Goal: Task Accomplishment & Management: Complete application form

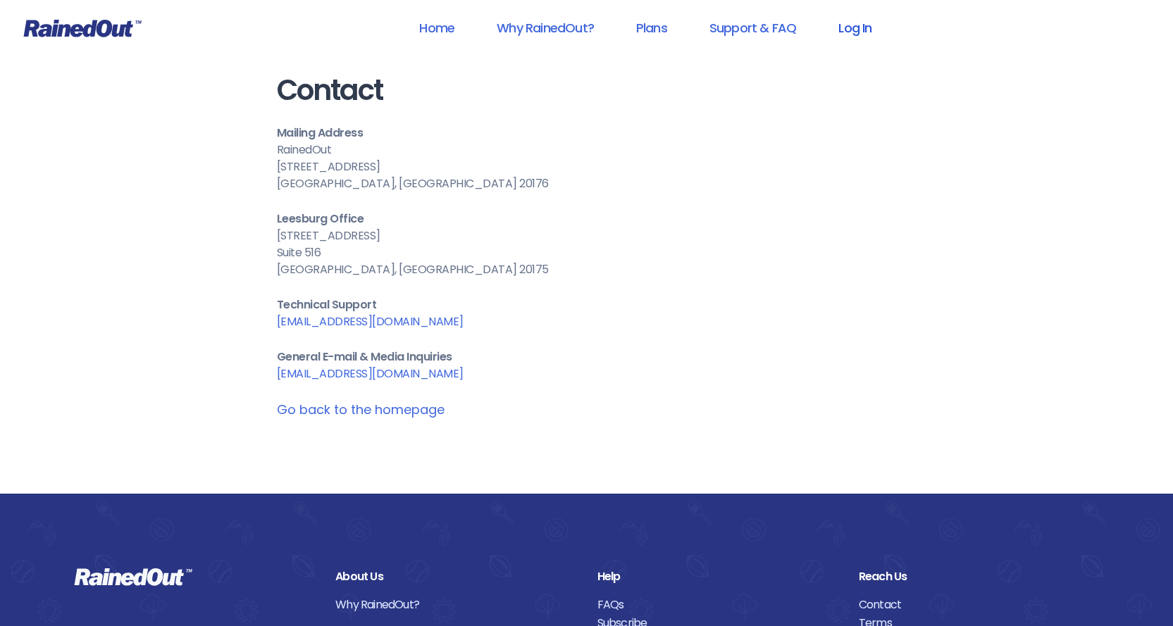
click at [867, 29] on link "Log In" at bounding box center [855, 28] width 70 height 32
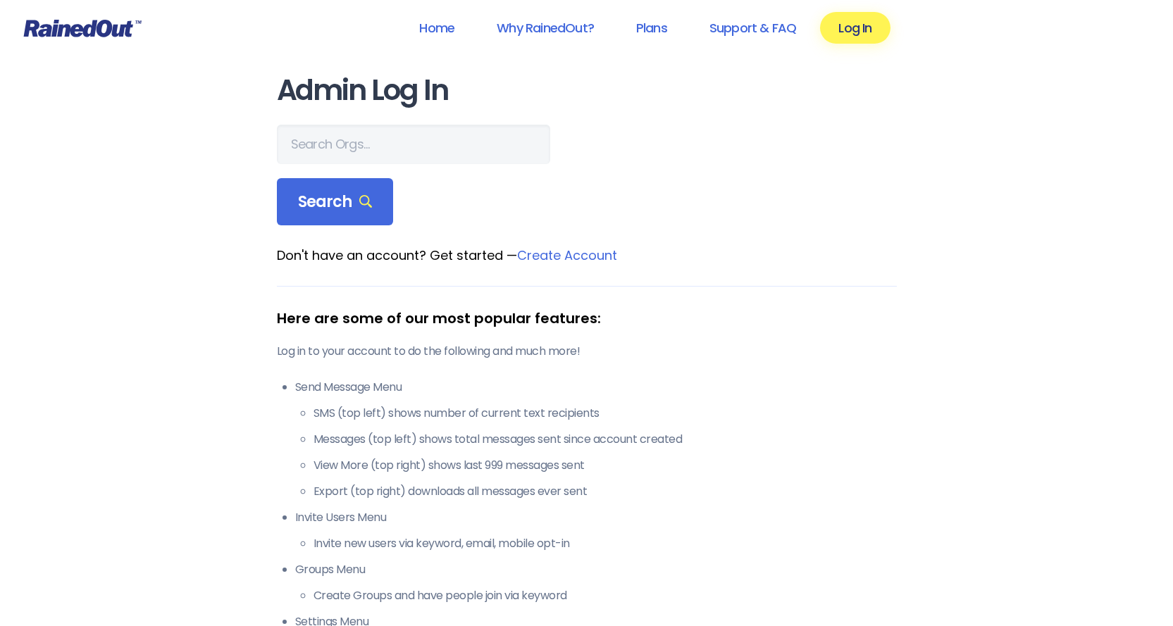
scroll to position [352, 0]
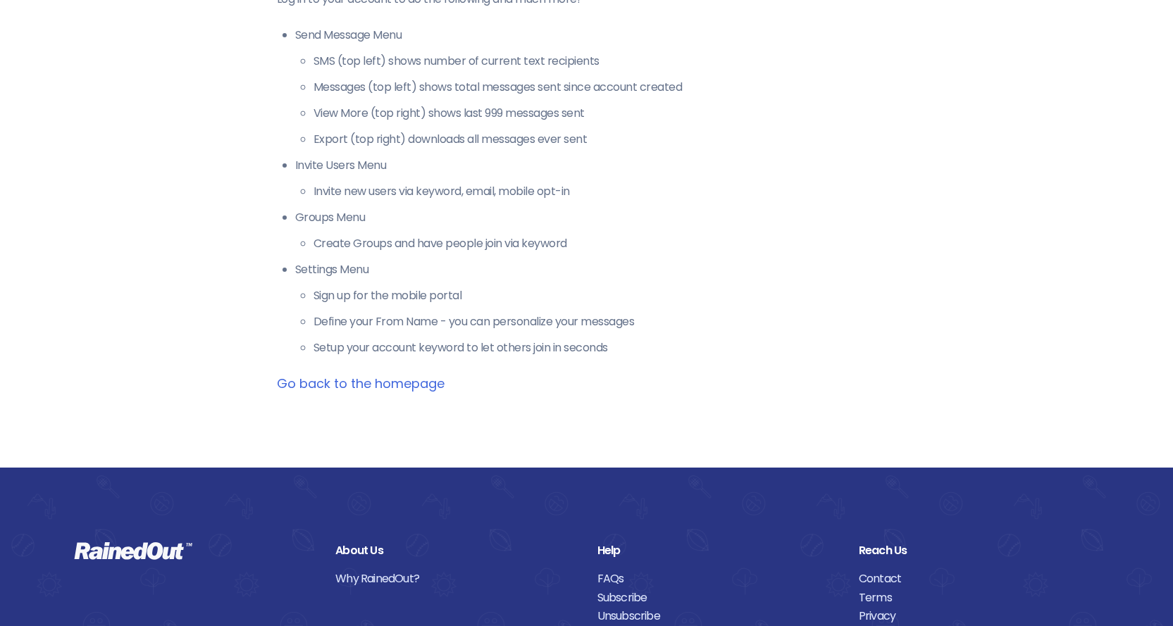
click at [407, 388] on link "Go back to the homepage" at bounding box center [361, 384] width 168 height 18
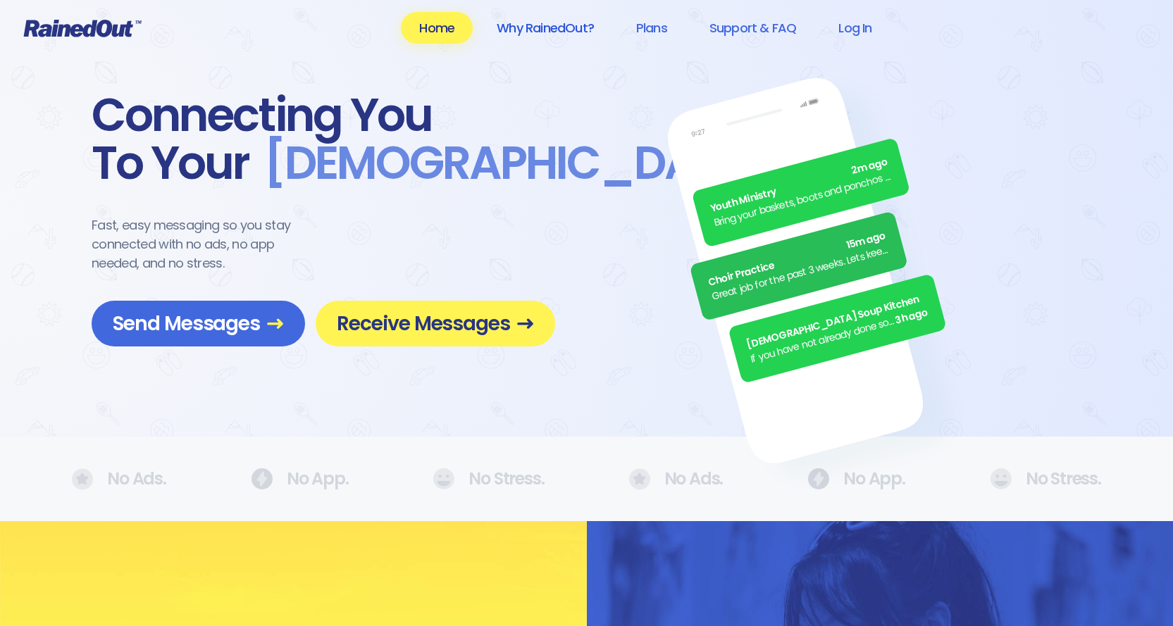
click at [558, 29] on link "Why RainedOut?" at bounding box center [545, 28] width 134 height 32
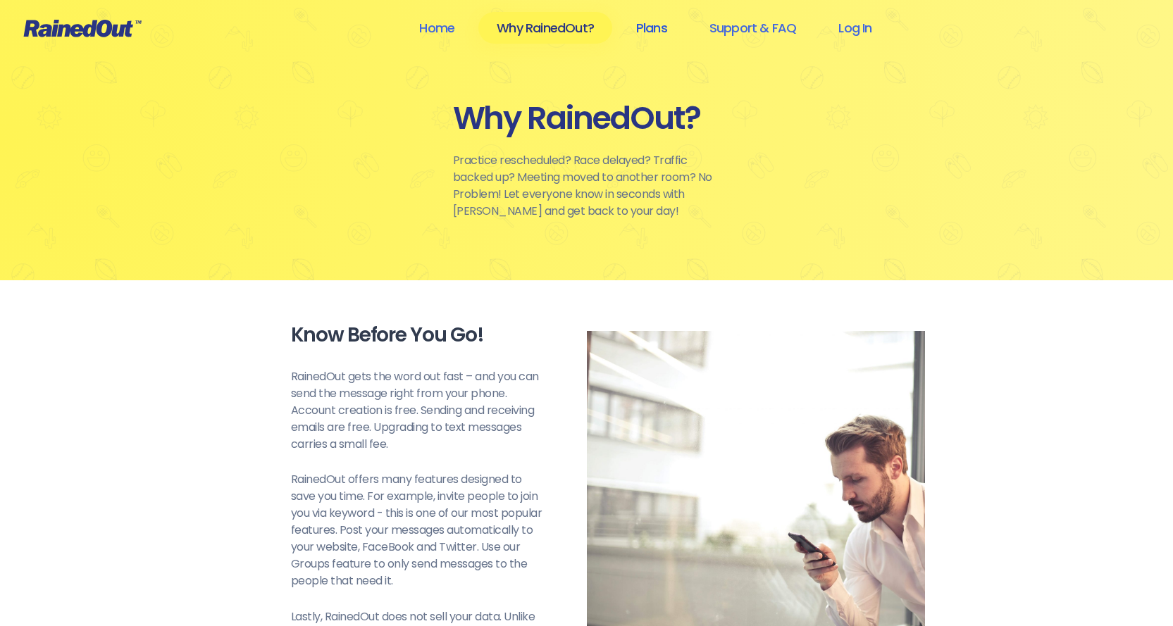
click at [662, 27] on link "Plans" at bounding box center [652, 28] width 68 height 32
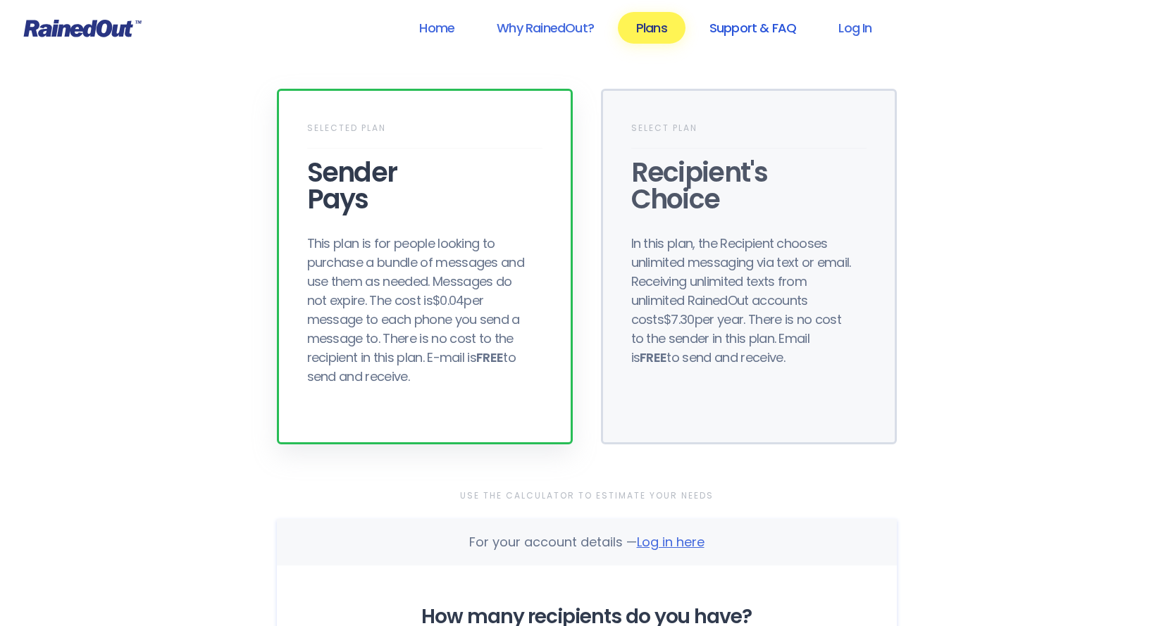
click at [738, 20] on link "Support & FAQ" at bounding box center [752, 28] width 123 height 32
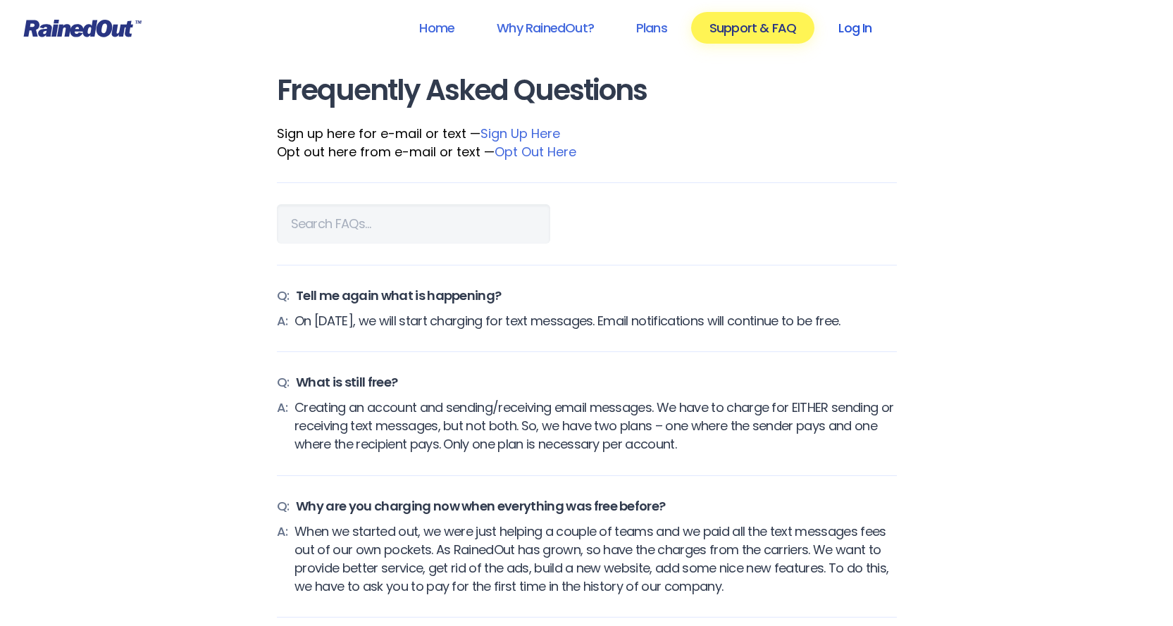
click at [852, 38] on link "Log In" at bounding box center [855, 28] width 70 height 32
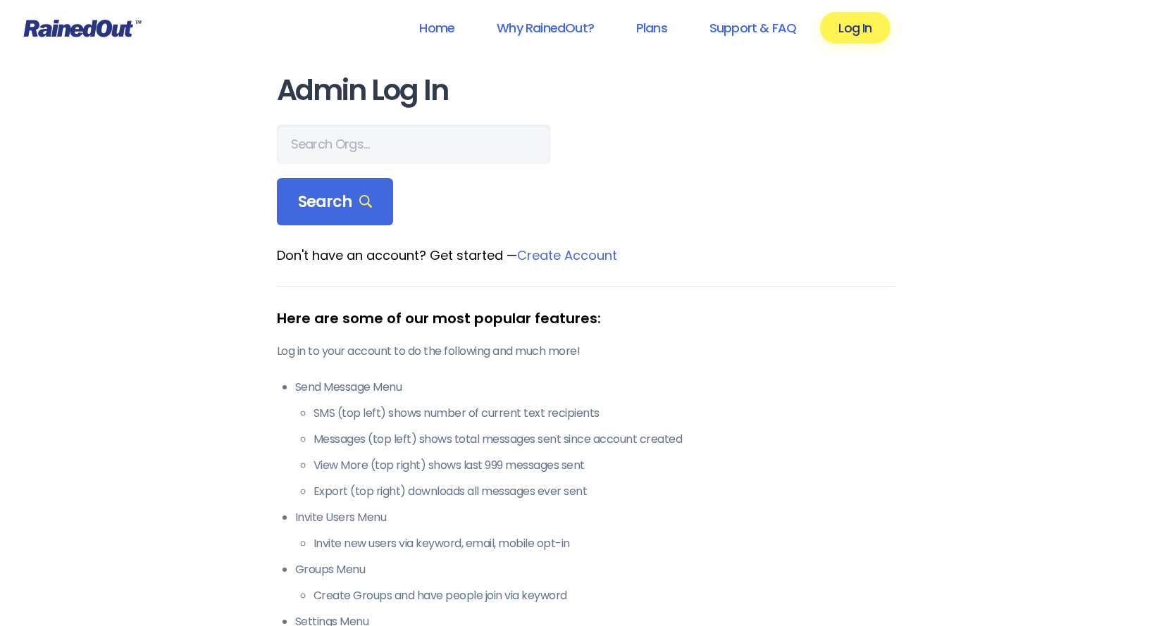
click at [590, 252] on link "Create Account" at bounding box center [567, 256] width 100 height 18
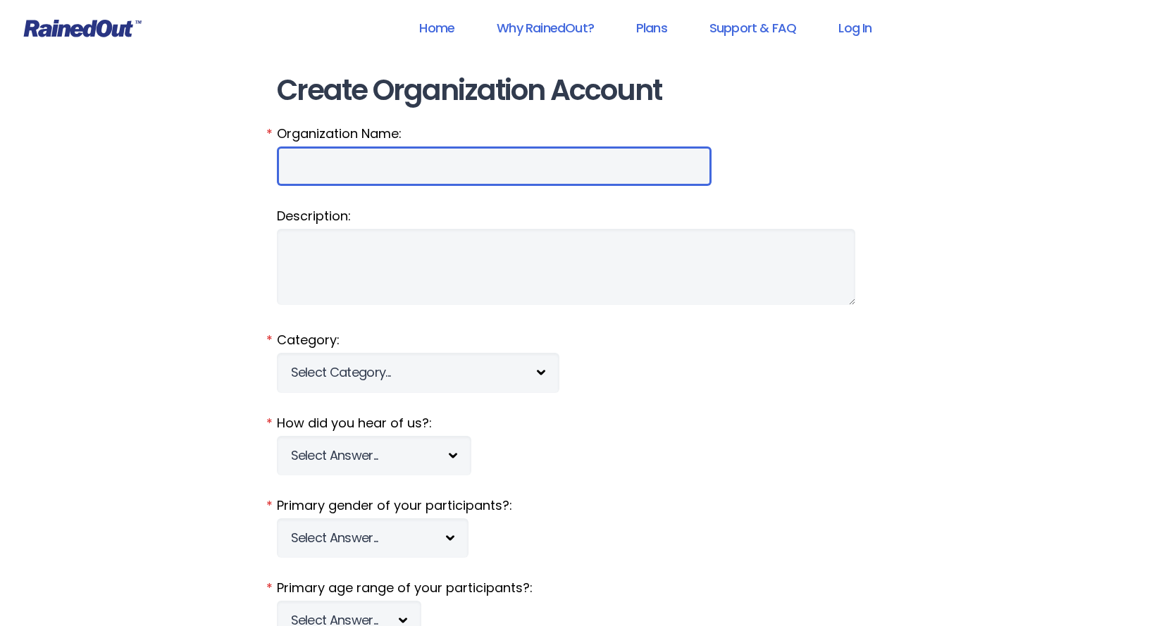
click at [430, 159] on input "Organization Name:" at bounding box center [494, 166] width 435 height 39
type input "Boyertown Alumni Marching Unit"
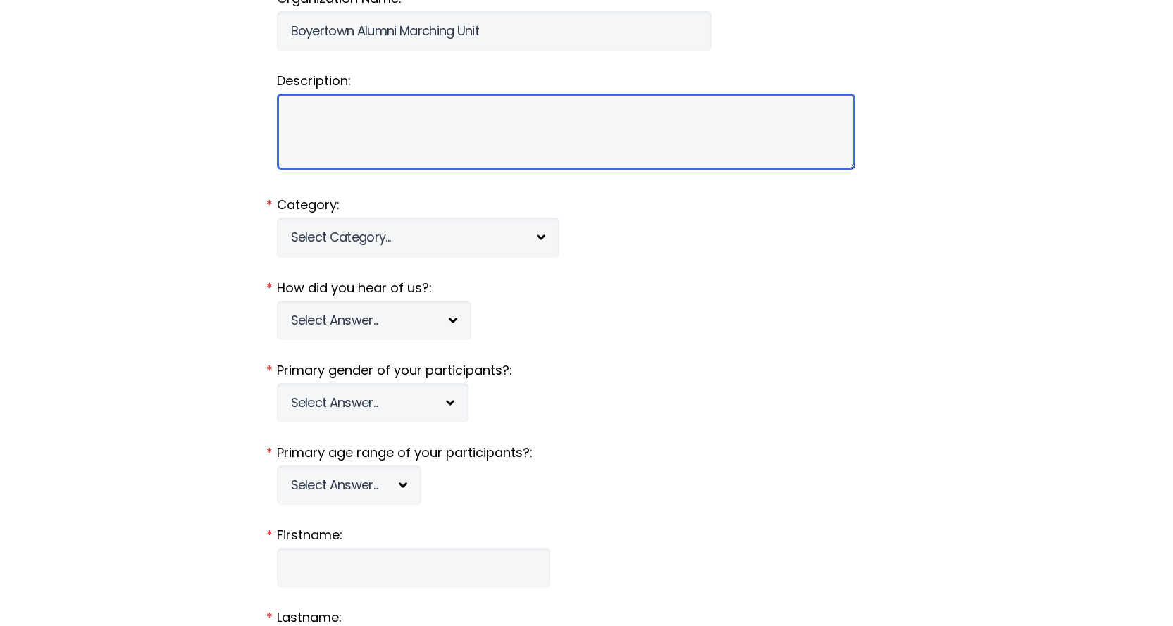
scroll to position [141, 0]
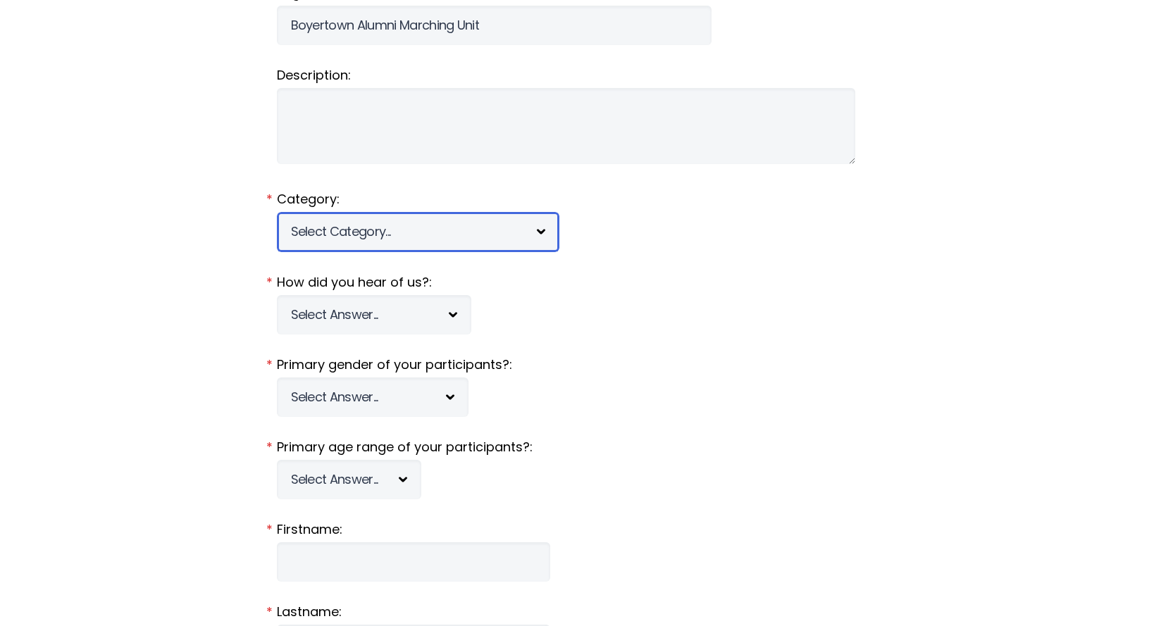
click at [533, 230] on select "Select Category... 5K Walk/Run Aerobics/Fitness ABCA AYF NSCAA Performance Moto…" at bounding box center [418, 231] width 283 height 39
select select "711"
click at [277, 212] on select "Select Category... 5K Walk/Run Aerobics/Fitness ABCA AYF NSCAA Performance Moto…" at bounding box center [418, 231] width 283 height 39
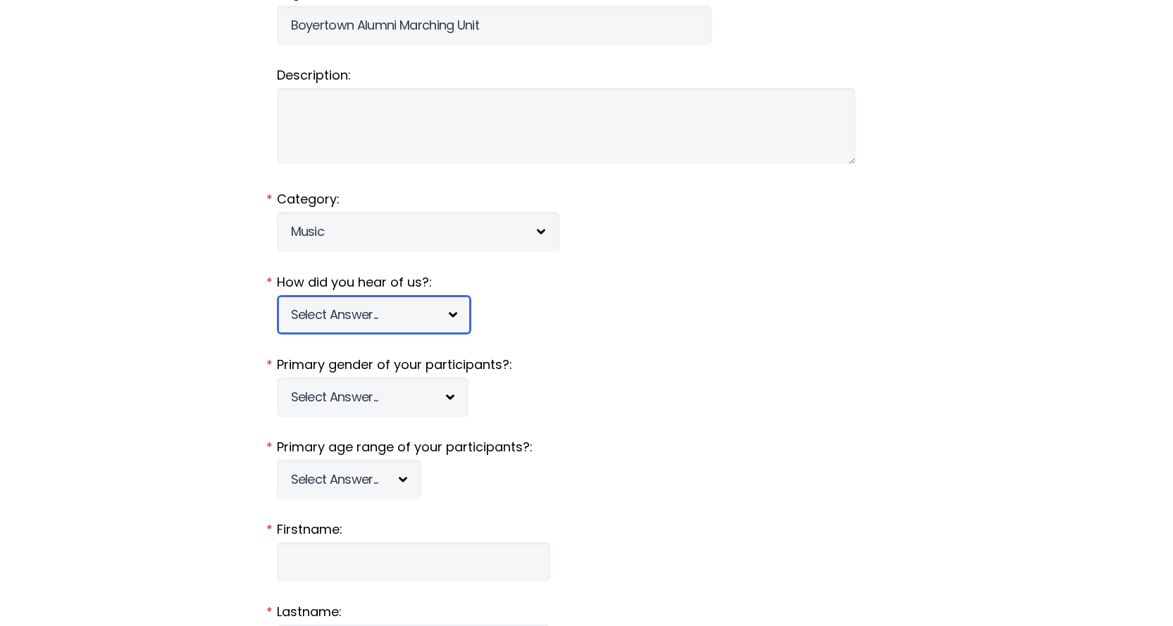
click at [449, 313] on select "Select Answer... Tournament Facebook/Social Media Referral Web Search Other" at bounding box center [374, 314] width 194 height 39
select select "2"
click at [277, 295] on select "Select Answer... Tournament Facebook/Social Media Referral Web Search Other" at bounding box center [374, 314] width 194 height 39
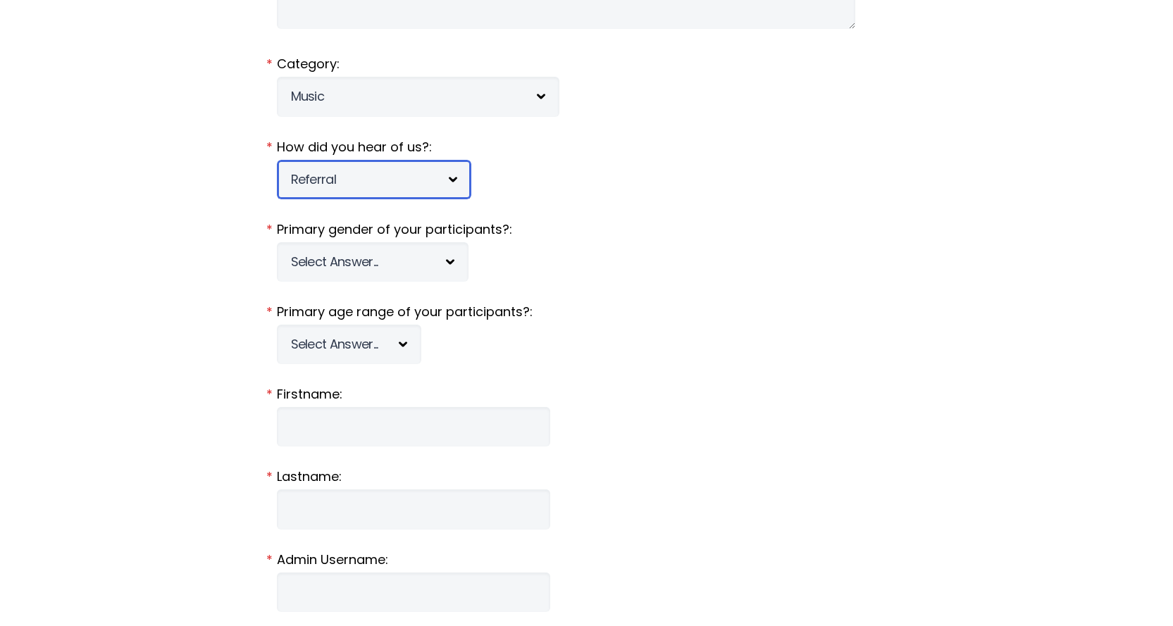
scroll to position [282, 0]
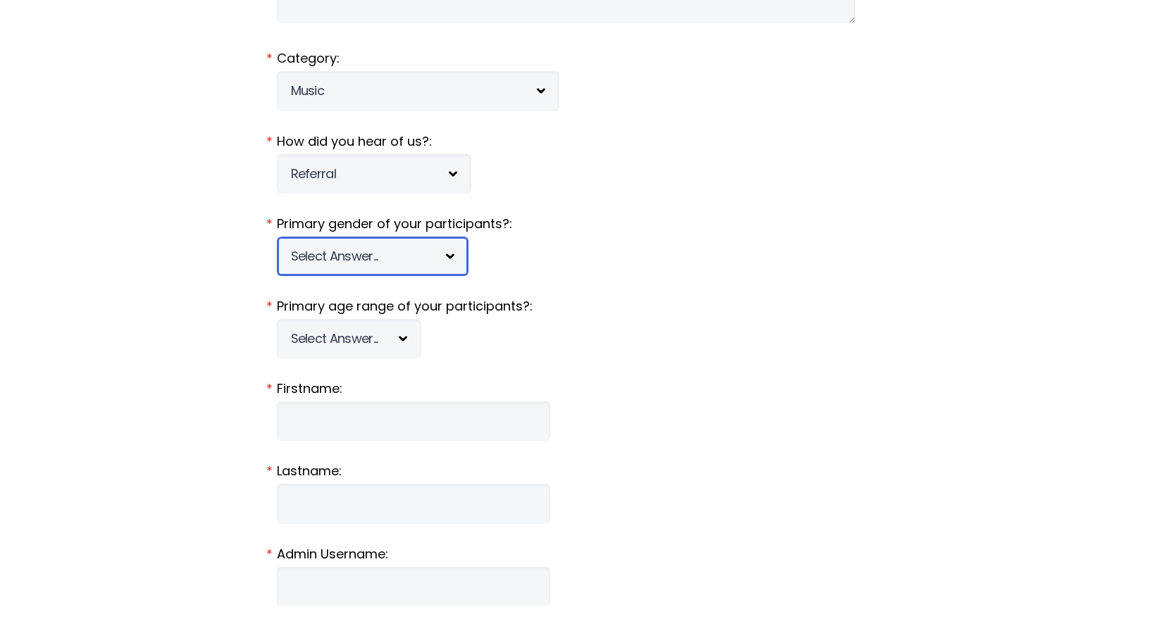
click at [404, 256] on select "Select Answer... [DEMOGRAPHIC_DATA] [DEMOGRAPHIC_DATA] Co-ed" at bounding box center [373, 256] width 192 height 39
select select "c"
click at [277, 237] on select "Select Answer... [DEMOGRAPHIC_DATA] [DEMOGRAPHIC_DATA] Co-ed" at bounding box center [373, 256] width 192 height 39
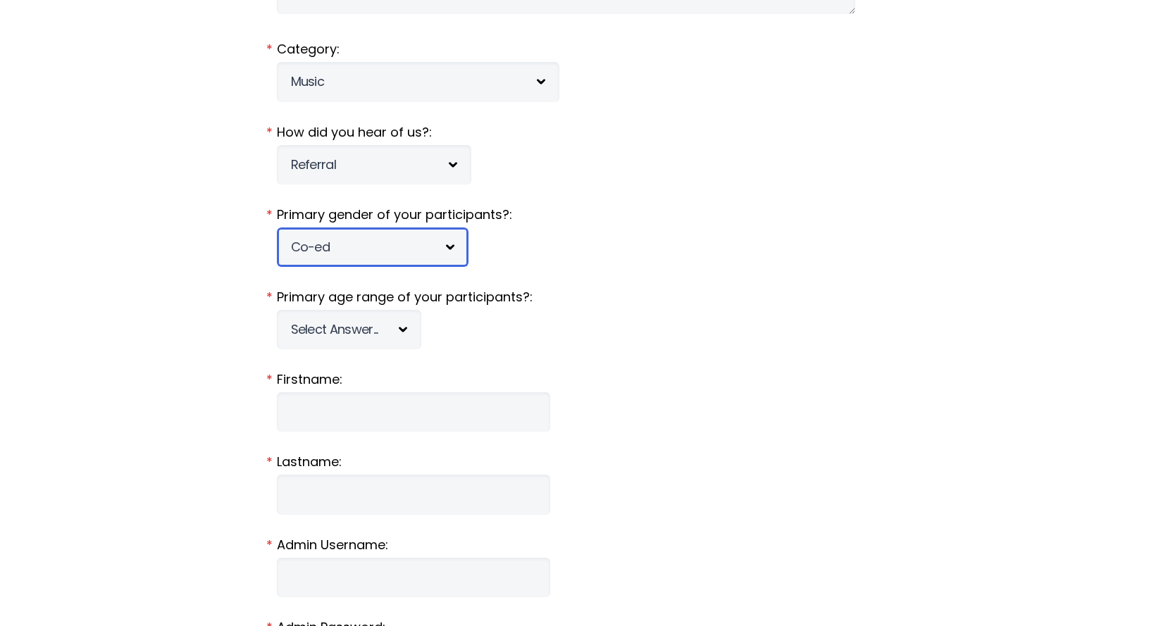
scroll to position [352, 0]
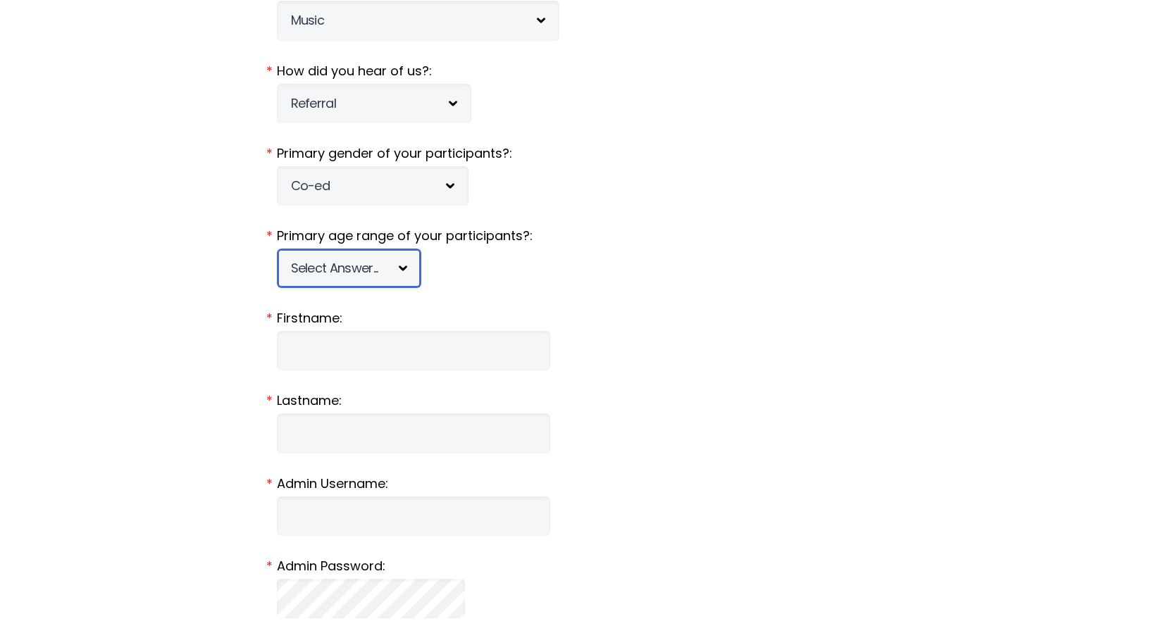
click at [401, 271] on select "Select Answer... Under 5 6-7 8-9 [PHONE_NUMBER] [PHONE_NUMBER] 18-20 21+ Mixed" at bounding box center [349, 268] width 144 height 39
select select "21+"
click at [277, 249] on select "Select Answer... Under 5 6-7 8-9 [PHONE_NUMBER] [PHONE_NUMBER] 18-20 21+ Mixed" at bounding box center [349, 268] width 144 height 39
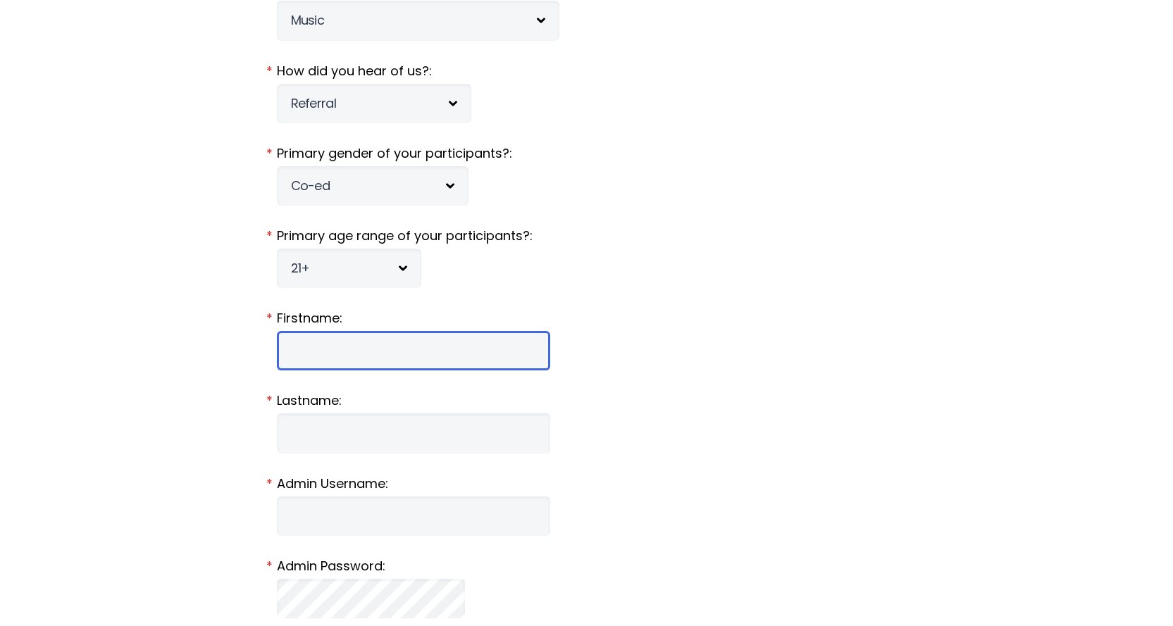
click at [343, 354] on input "Firstname:" at bounding box center [413, 350] width 273 height 39
type input "Deb"
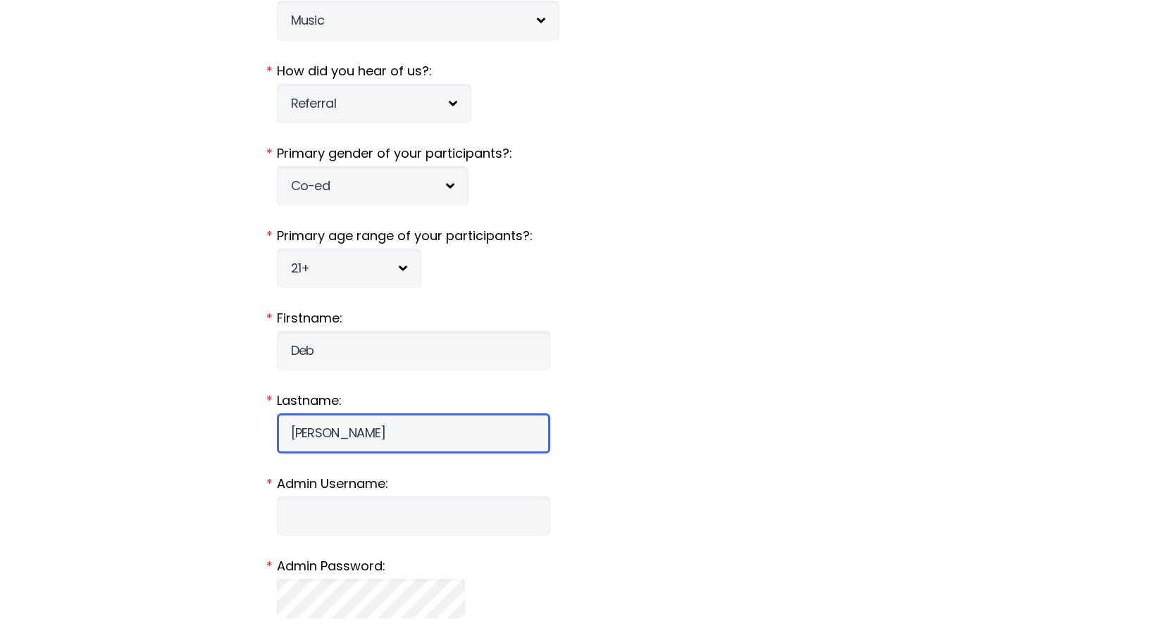
type input "[PERSON_NAME]"
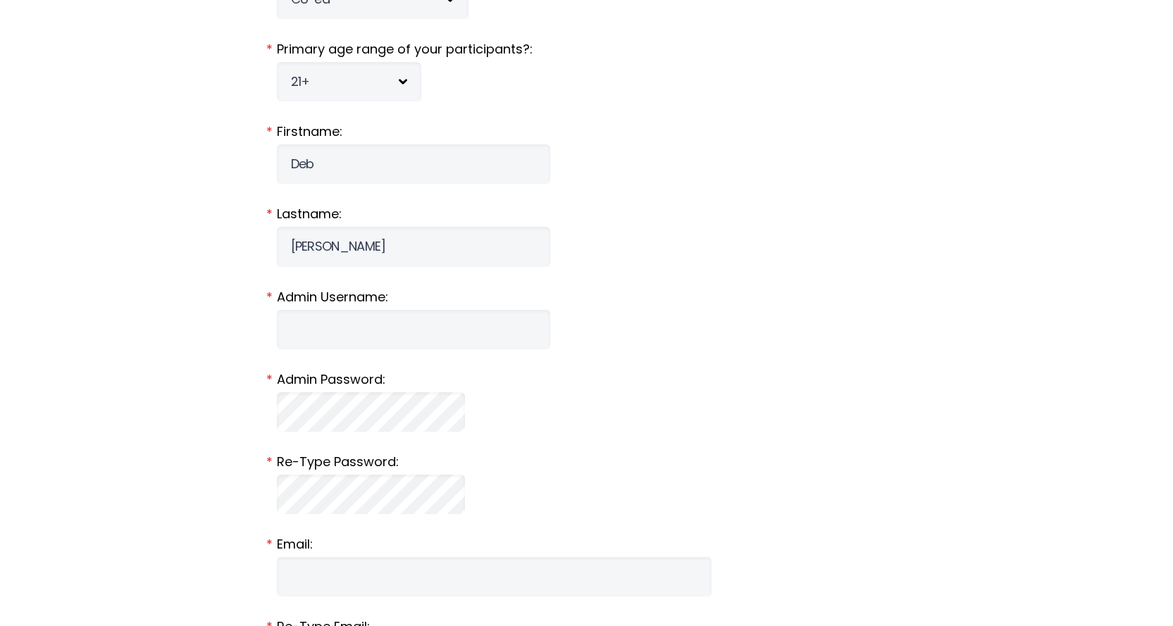
scroll to position [564, 0]
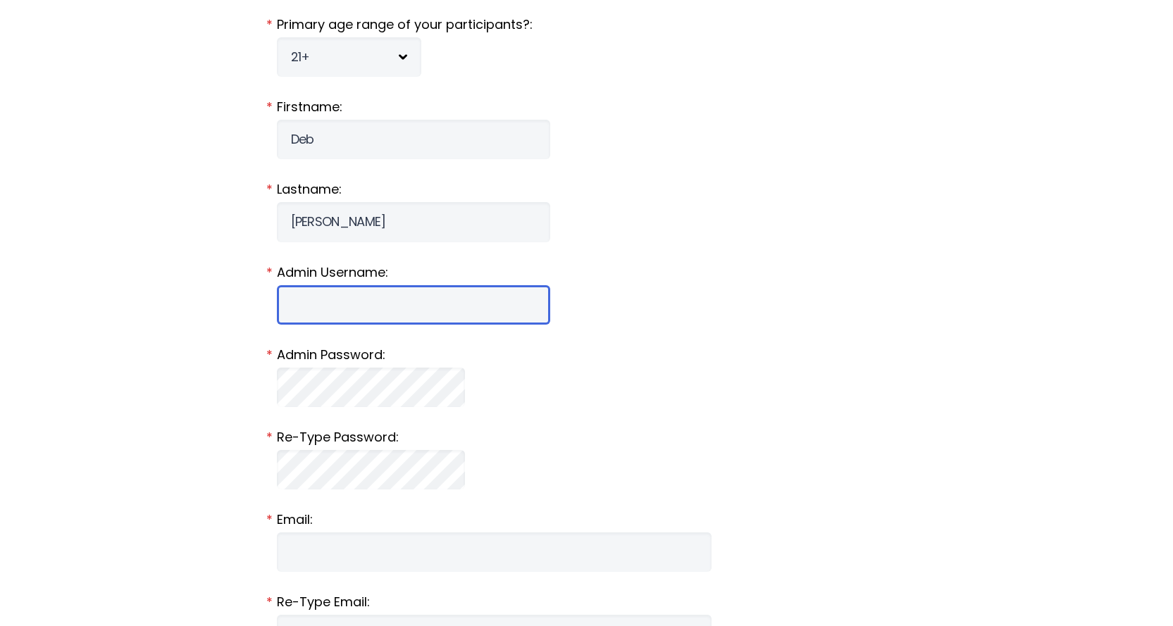
click at [367, 304] on input "Admin Username:" at bounding box center [413, 304] width 273 height 39
type input "debweiser"
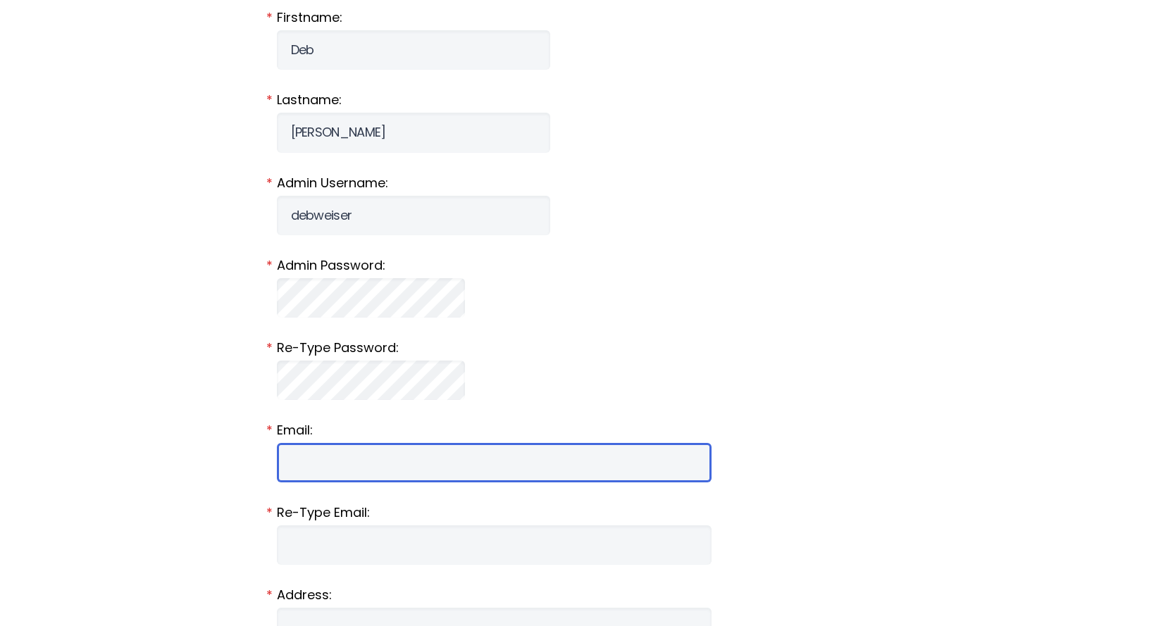
scroll to position [846, 0]
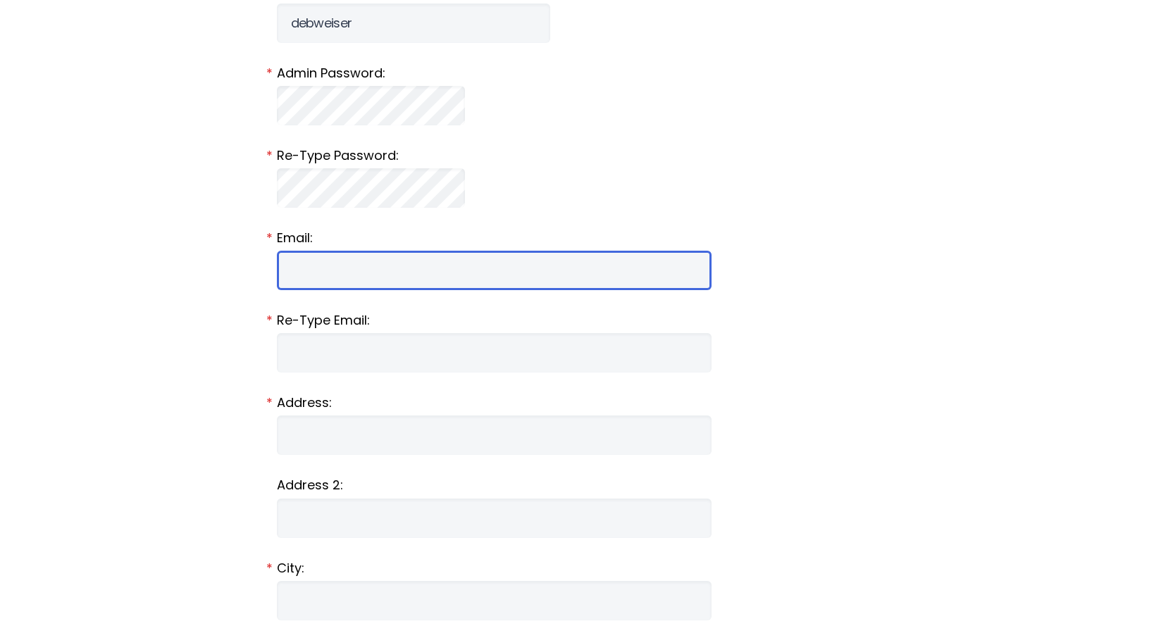
click at [353, 278] on input "Email:" at bounding box center [494, 270] width 435 height 39
paste input "[EMAIL_ADDRESS][DOMAIN_NAME]"
type input "[EMAIL_ADDRESS][DOMAIN_NAME]"
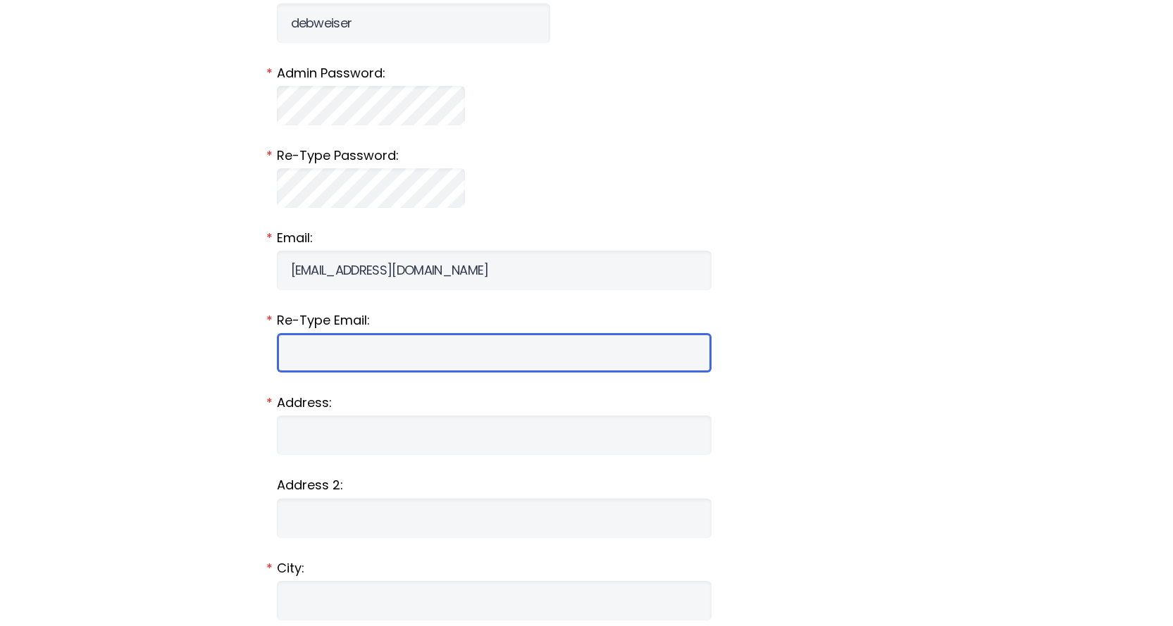
click at [367, 354] on input "Email:" at bounding box center [494, 352] width 435 height 39
paste input "[EMAIL_ADDRESS][DOMAIN_NAME]"
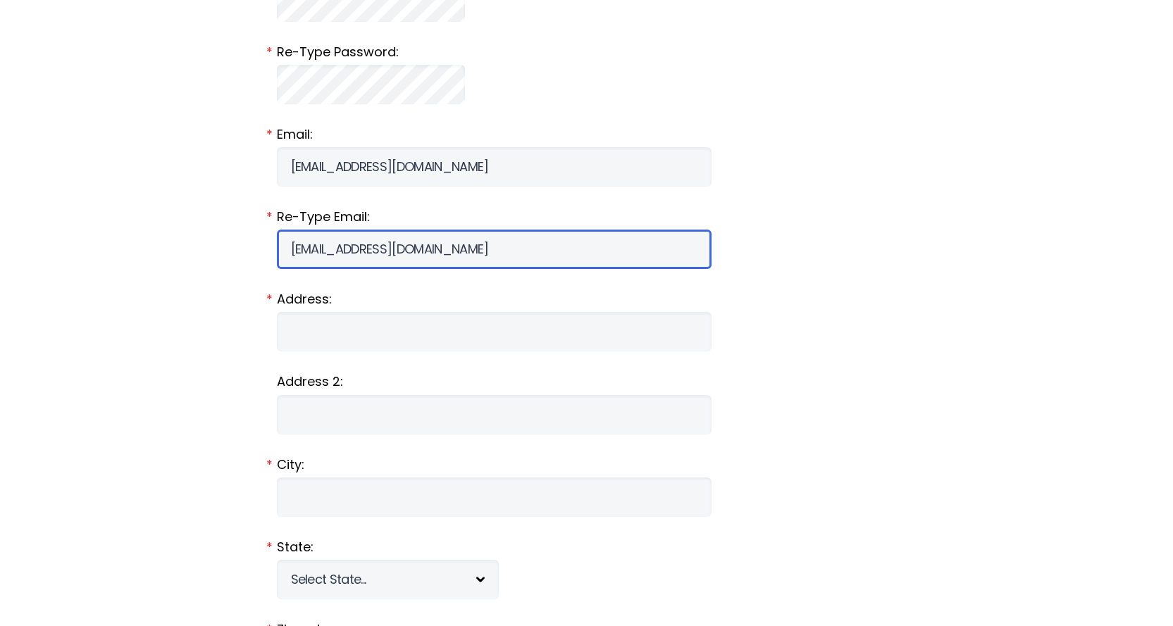
scroll to position [1057, 0]
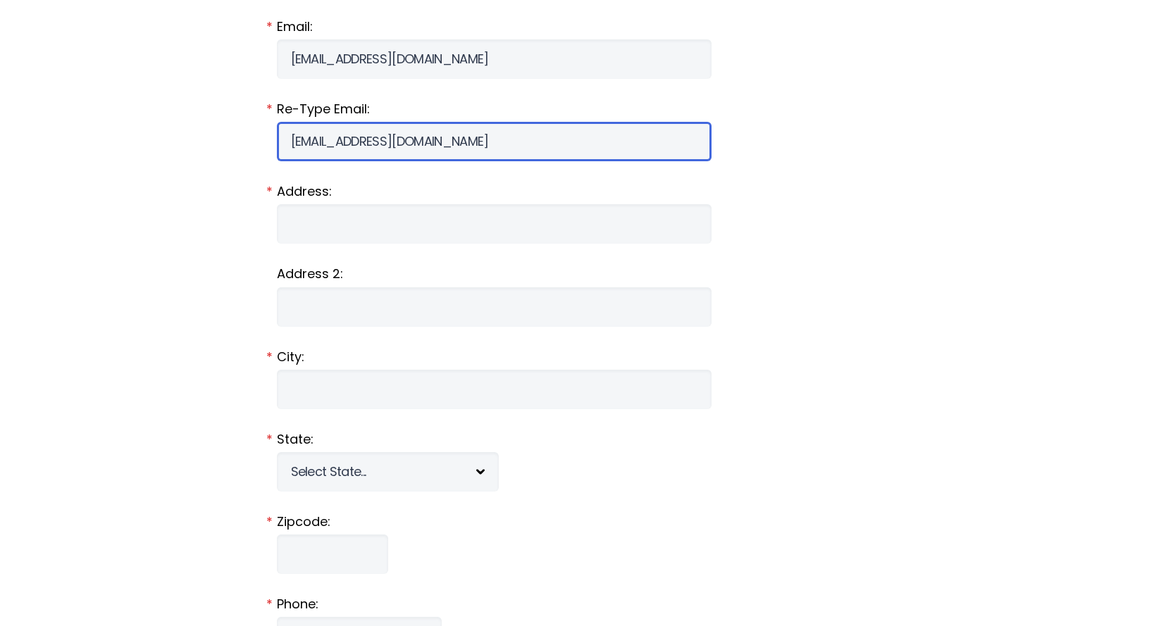
type input "[EMAIL_ADDRESS][DOMAIN_NAME]"
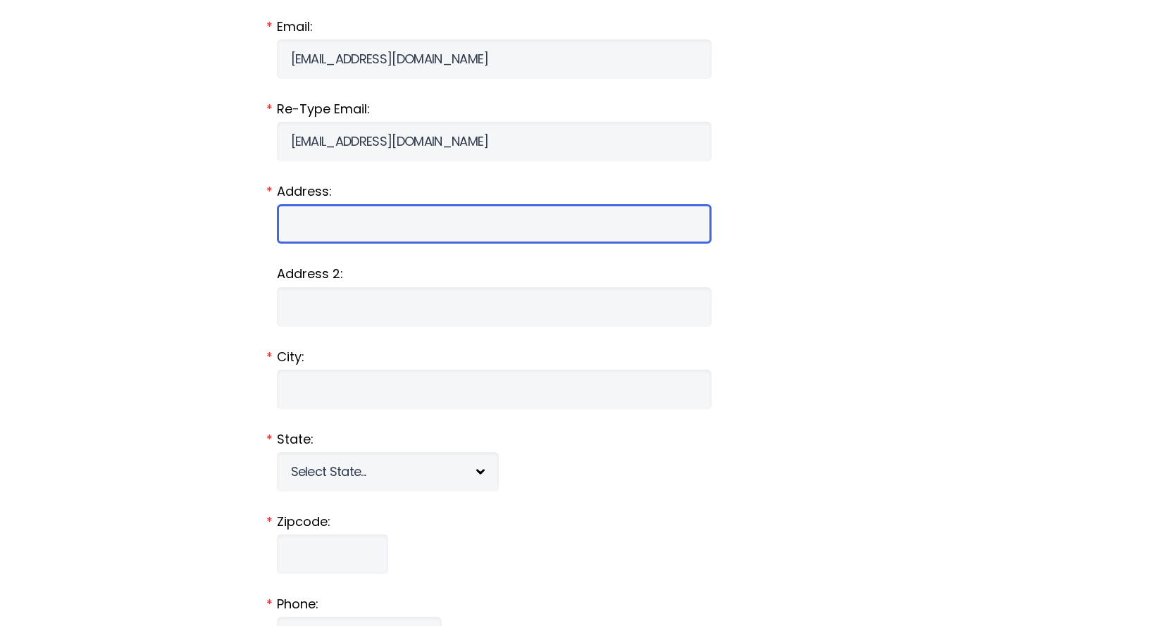
click at [338, 228] on input "Address:" at bounding box center [494, 223] width 435 height 39
type input "PO Box 193"
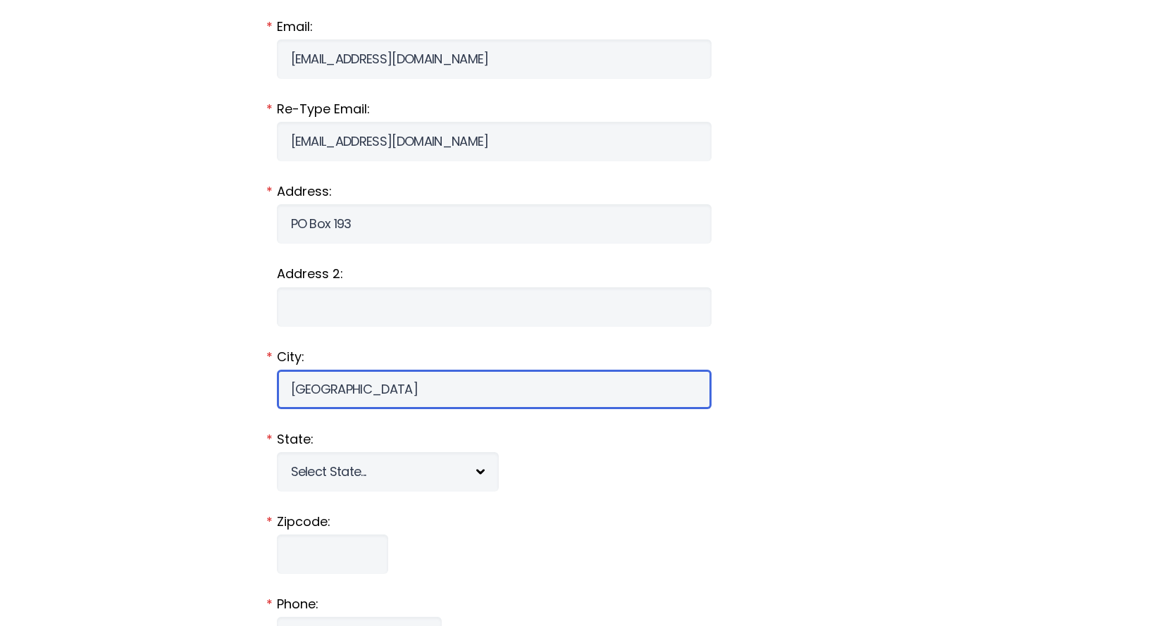
type input "[GEOGRAPHIC_DATA]"
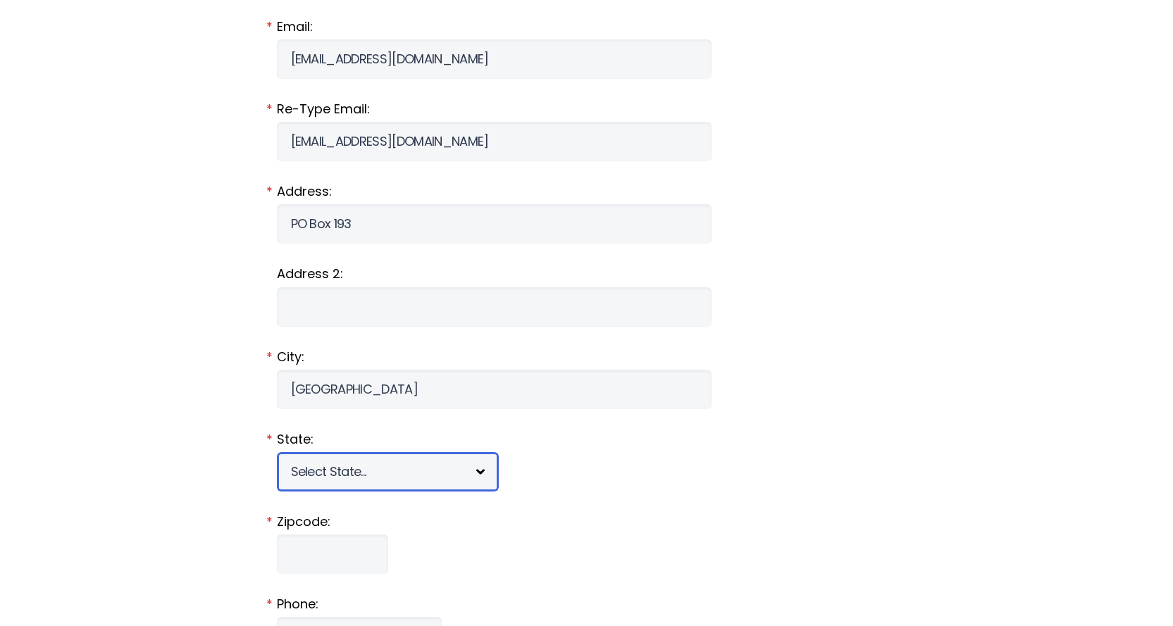
select select "PA"
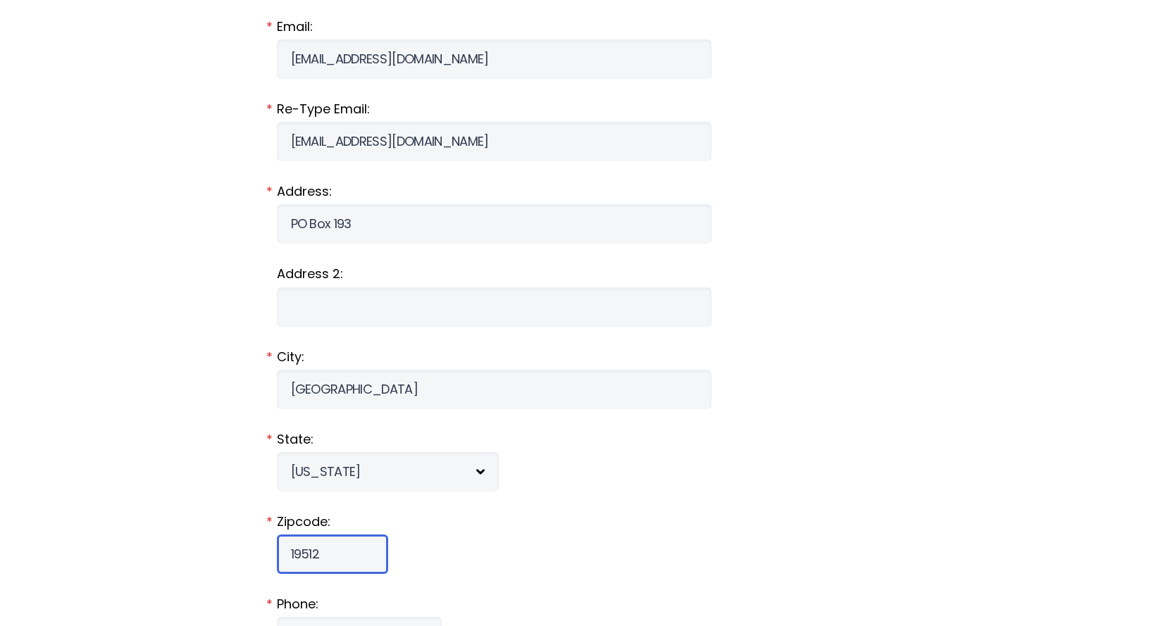
type input "19512"
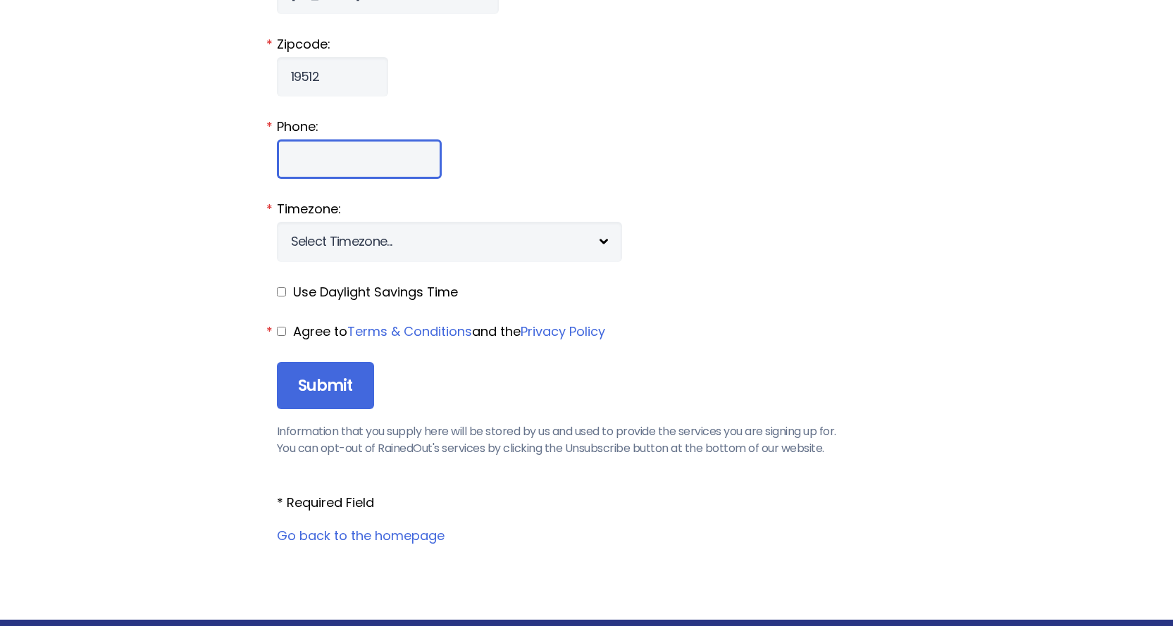
scroll to position [1511, 0]
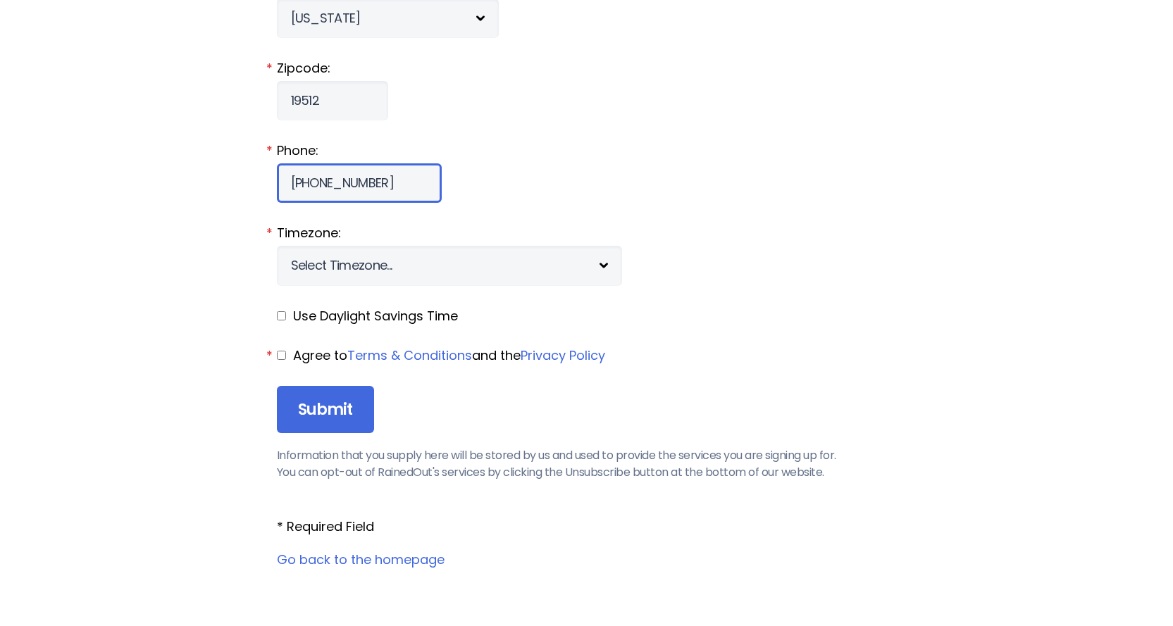
type input "[PHONE_NUMBER]"
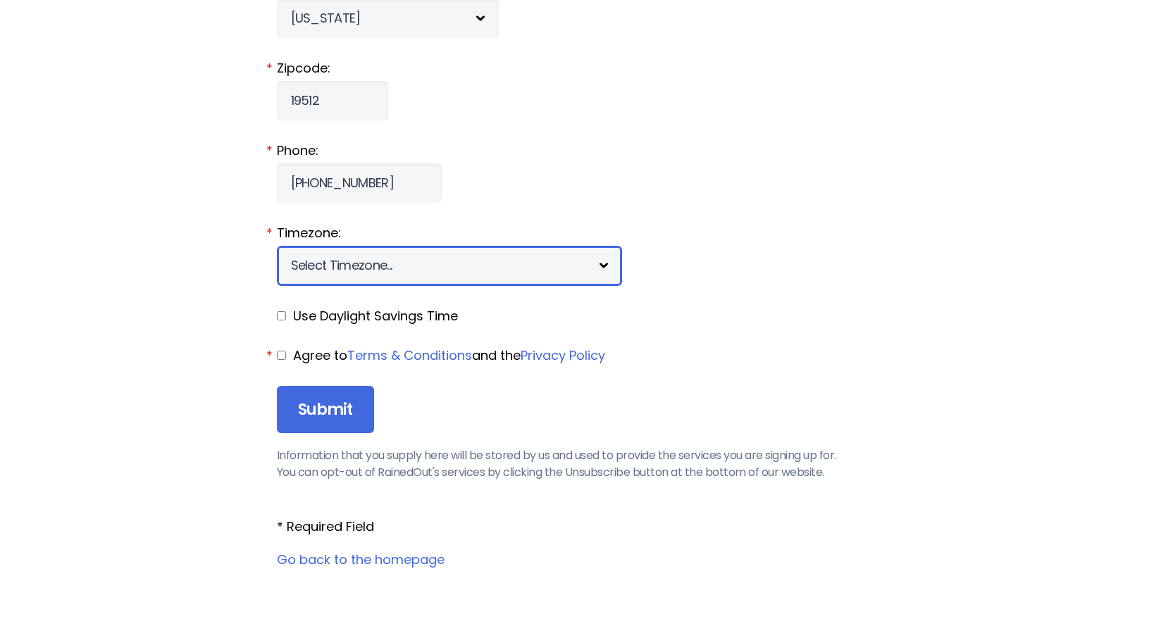
click at [470, 259] on select "Select Timezone... [+12] [PERSON_NAME][US_STATE] [+11] [GEOGRAPHIC_DATA] [+10] …" at bounding box center [449, 265] width 345 height 39
select select "-5"
click at [277, 246] on select "Select Timezone... [+12] [PERSON_NAME][US_STATE] [+11] [GEOGRAPHIC_DATA] [+10] …" at bounding box center [449, 265] width 345 height 39
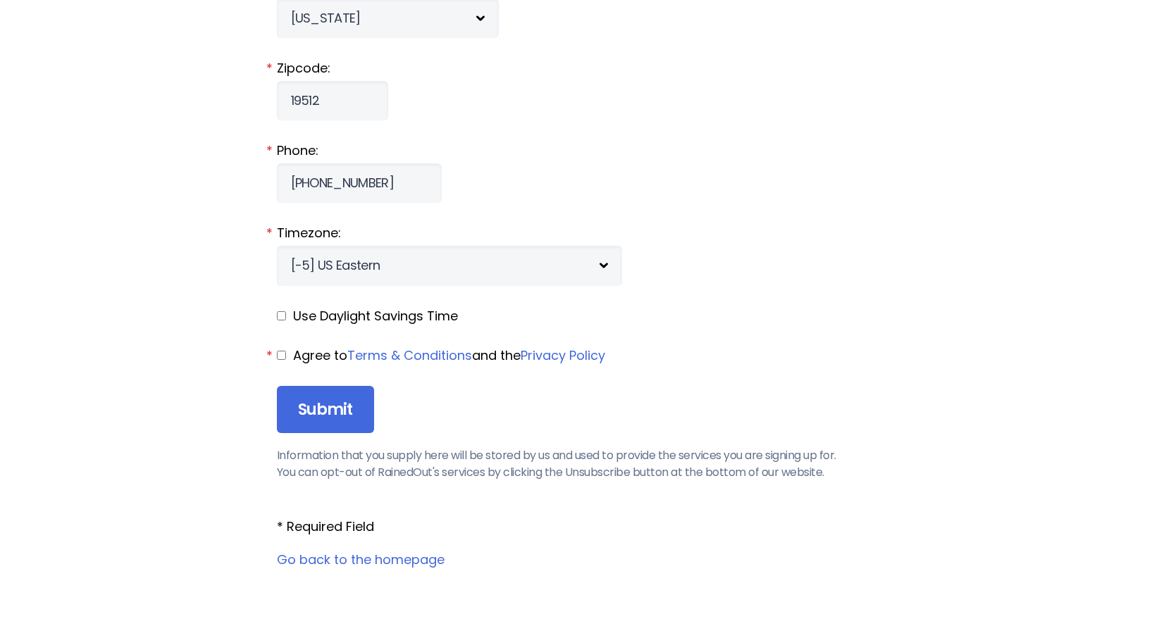
click at [284, 320] on input "checkbox" at bounding box center [281, 315] width 9 height 9
checkbox input "true"
click at [281, 357] on input "checkbox" at bounding box center [281, 355] width 9 height 9
checkbox input "true"
click at [314, 408] on input "Submit" at bounding box center [325, 410] width 97 height 48
